Goal: Task Accomplishment & Management: Use online tool/utility

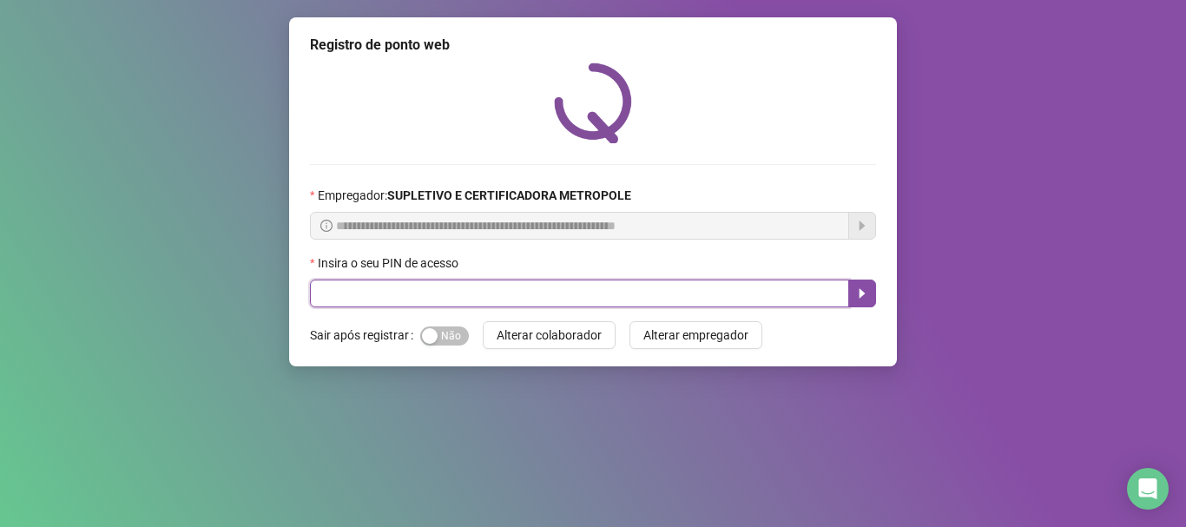
click at [497, 289] on input "text" at bounding box center [579, 293] width 539 height 28
type input "*****"
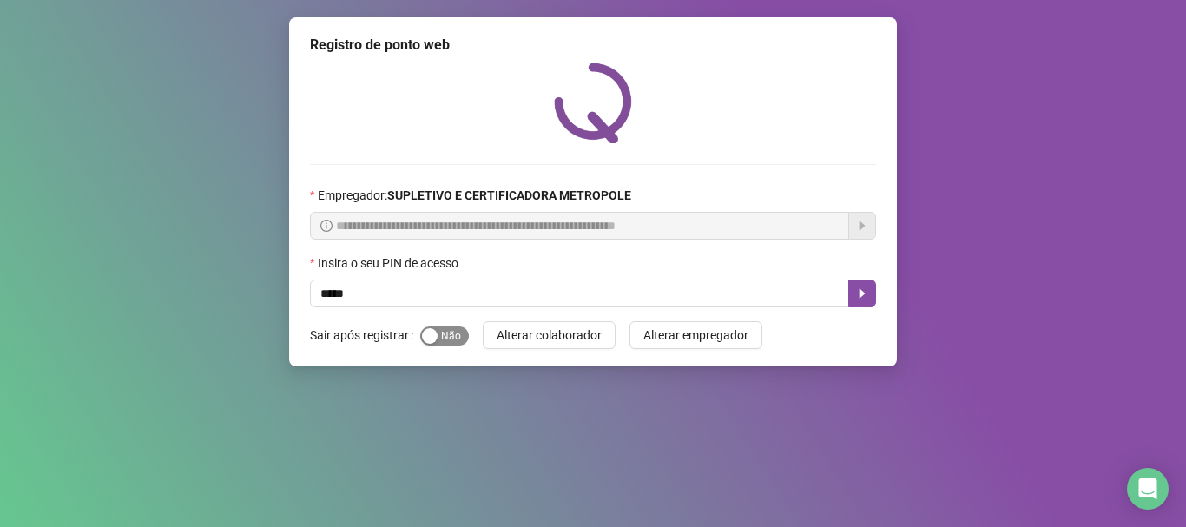
click at [455, 342] on span "Sim Não" at bounding box center [444, 335] width 49 height 19
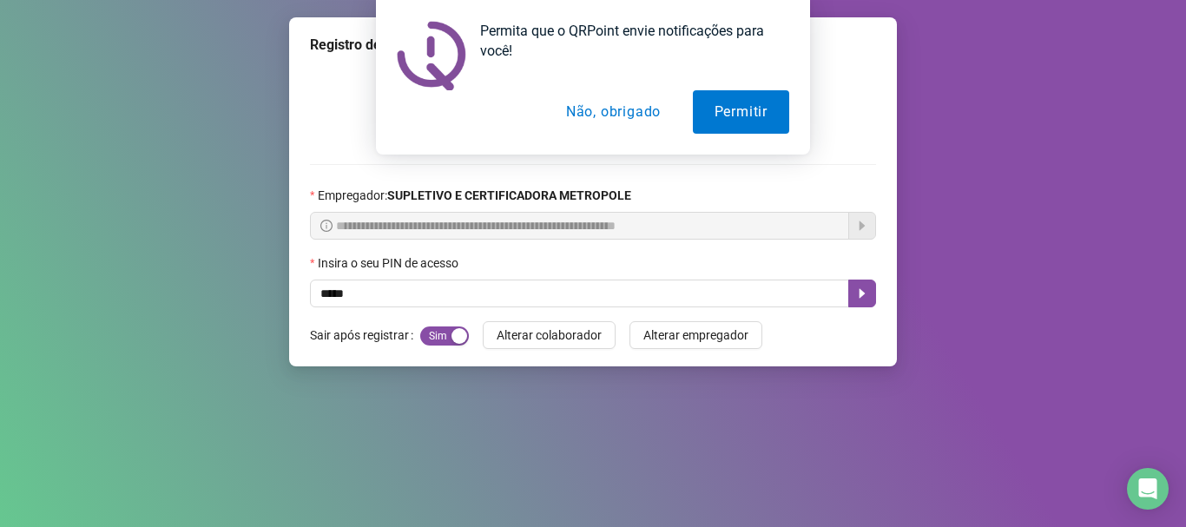
click at [591, 119] on button "Não, obrigado" at bounding box center [613, 111] width 138 height 43
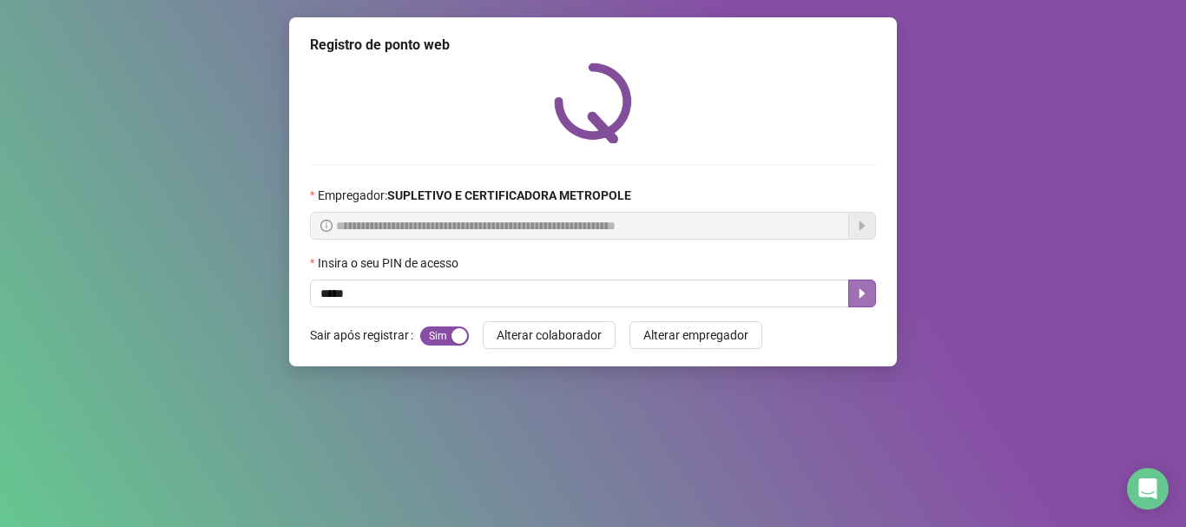
click at [864, 300] on icon "caret-right" at bounding box center [862, 293] width 14 height 14
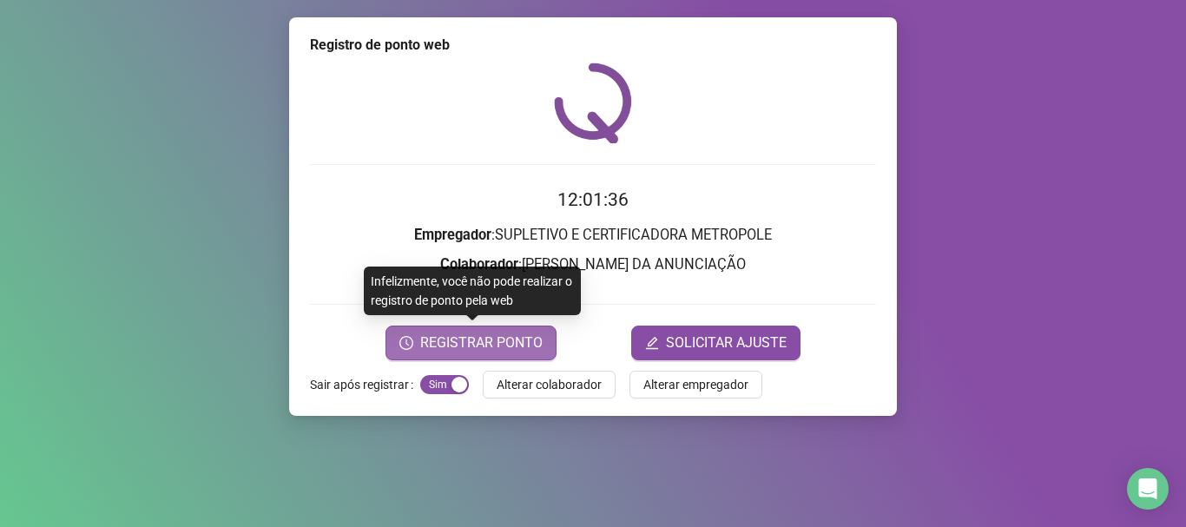
click at [463, 348] on span "REGISTRAR PONTO" at bounding box center [481, 342] width 122 height 21
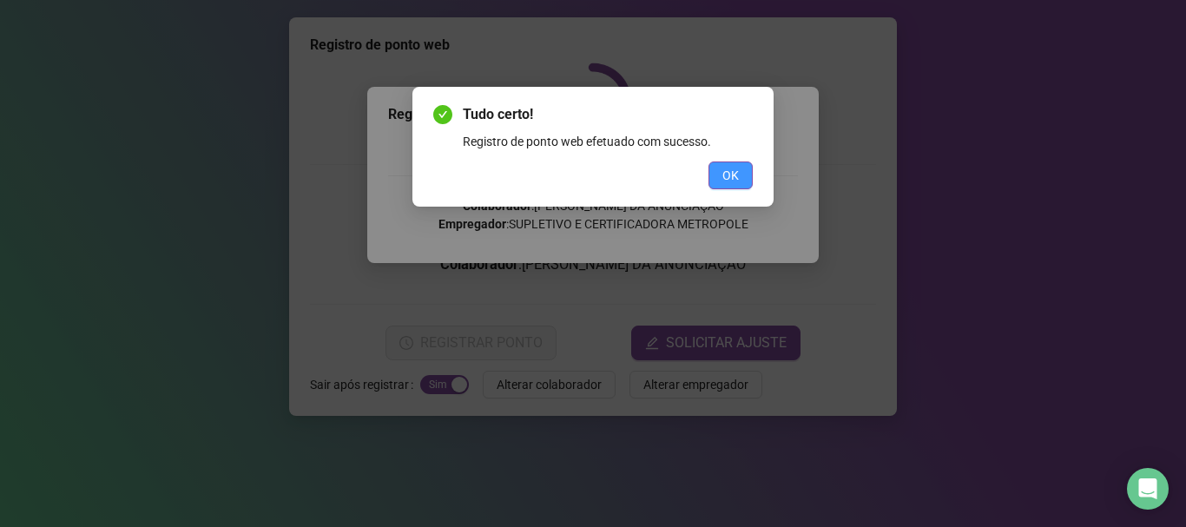
click at [737, 175] on span "OK" at bounding box center [730, 175] width 16 height 19
